Goal: Task Accomplishment & Management: Manage account settings

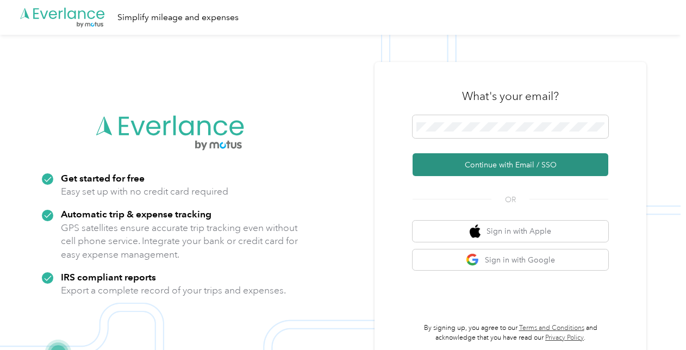
click at [495, 167] on button "Continue with Email / SSO" at bounding box center [511, 164] width 196 height 23
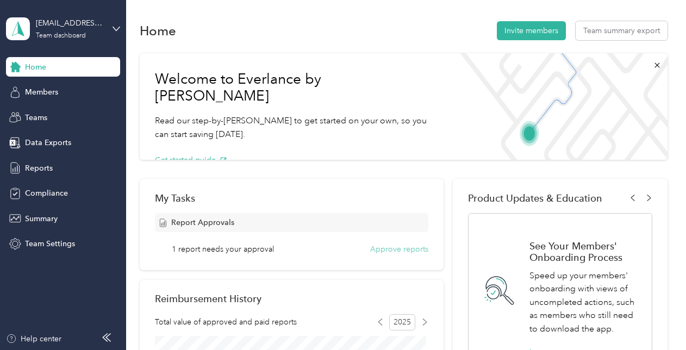
click at [390, 244] on button "Approve reports" at bounding box center [399, 249] width 58 height 11
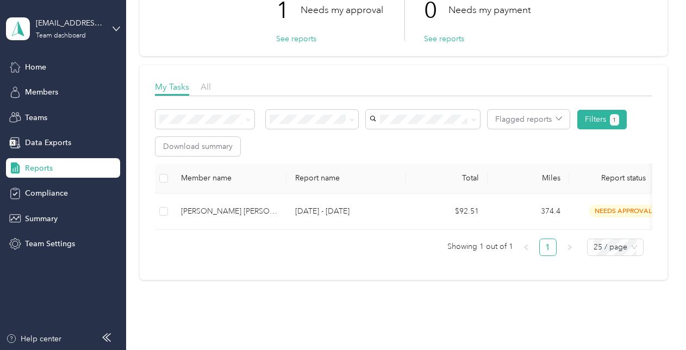
scroll to position [93, 0]
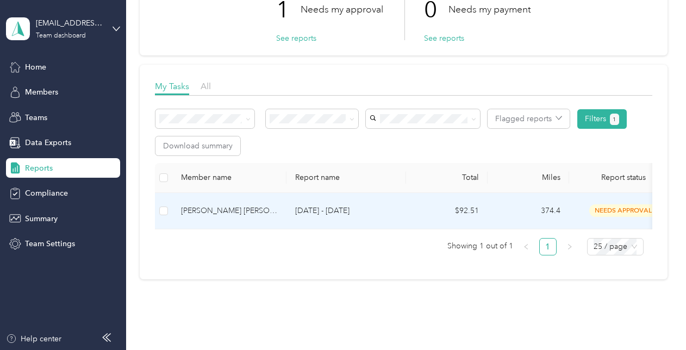
click at [227, 207] on div "[PERSON_NAME] [PERSON_NAME]" at bounding box center [229, 211] width 97 height 12
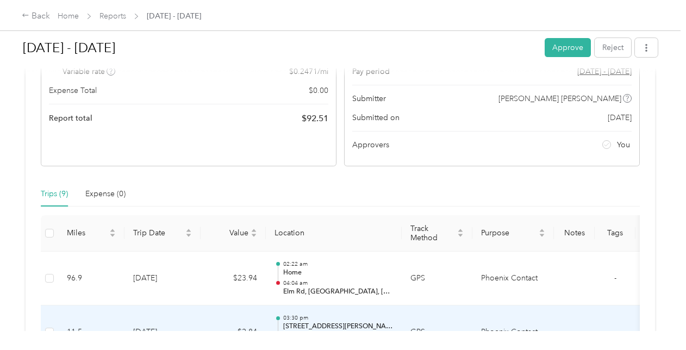
scroll to position [140, 0]
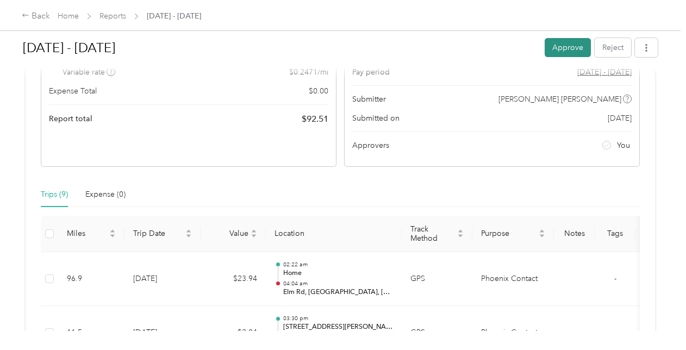
click at [558, 46] on button "Approve" at bounding box center [568, 47] width 46 height 19
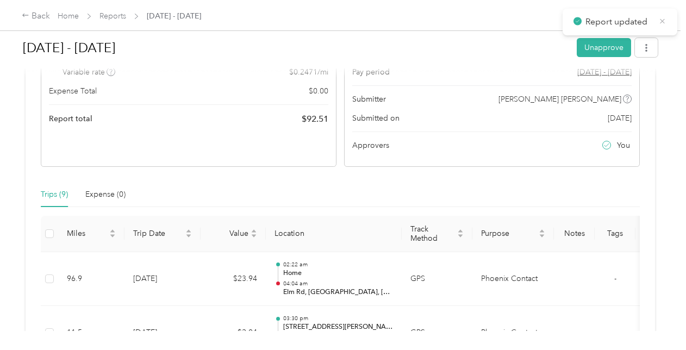
click at [664, 23] on icon at bounding box center [662, 20] width 5 height 5
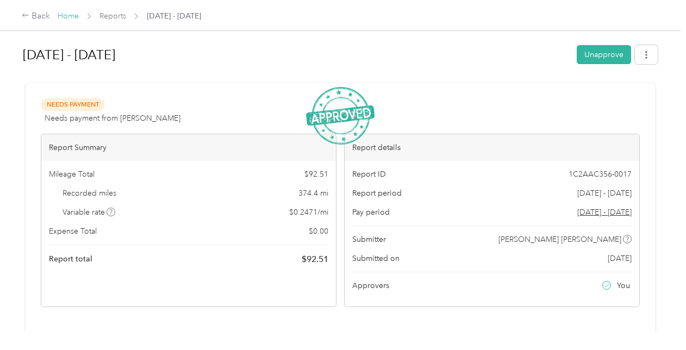
click at [66, 20] on link "Home" at bounding box center [68, 15] width 21 height 9
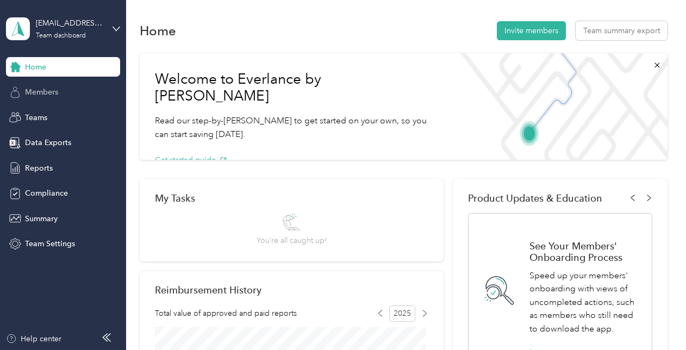
click at [32, 91] on span "Members" at bounding box center [41, 91] width 33 height 11
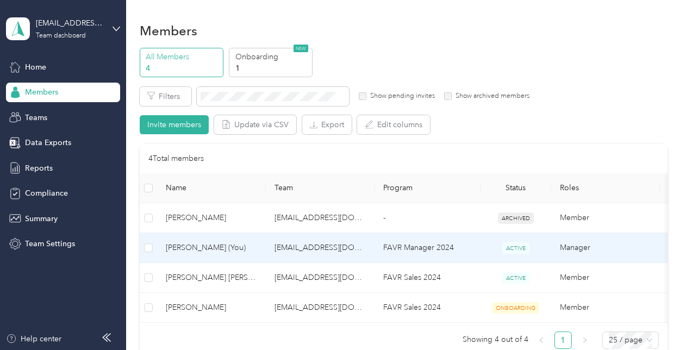
click at [213, 251] on span "[PERSON_NAME] (You)" at bounding box center [211, 248] width 91 height 12
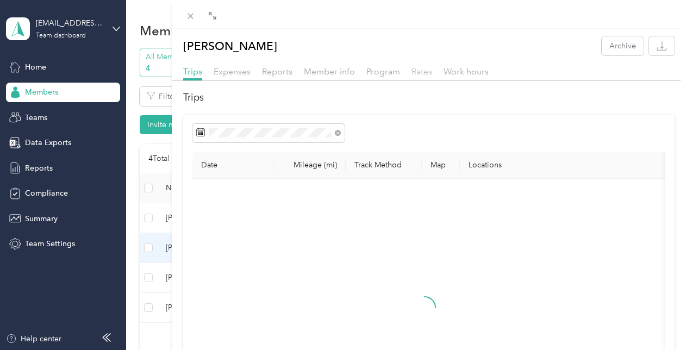
click at [424, 73] on span "Rates" at bounding box center [422, 71] width 21 height 10
